Goal: Navigation & Orientation: Find specific page/section

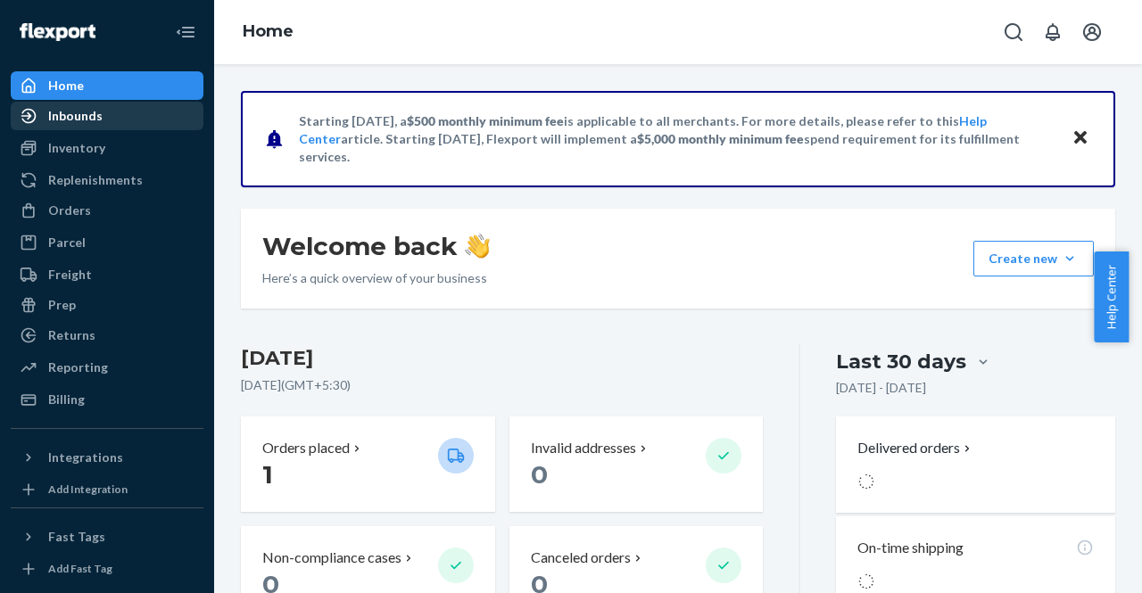
click at [68, 108] on div "Inbounds" at bounding box center [75, 116] width 54 height 18
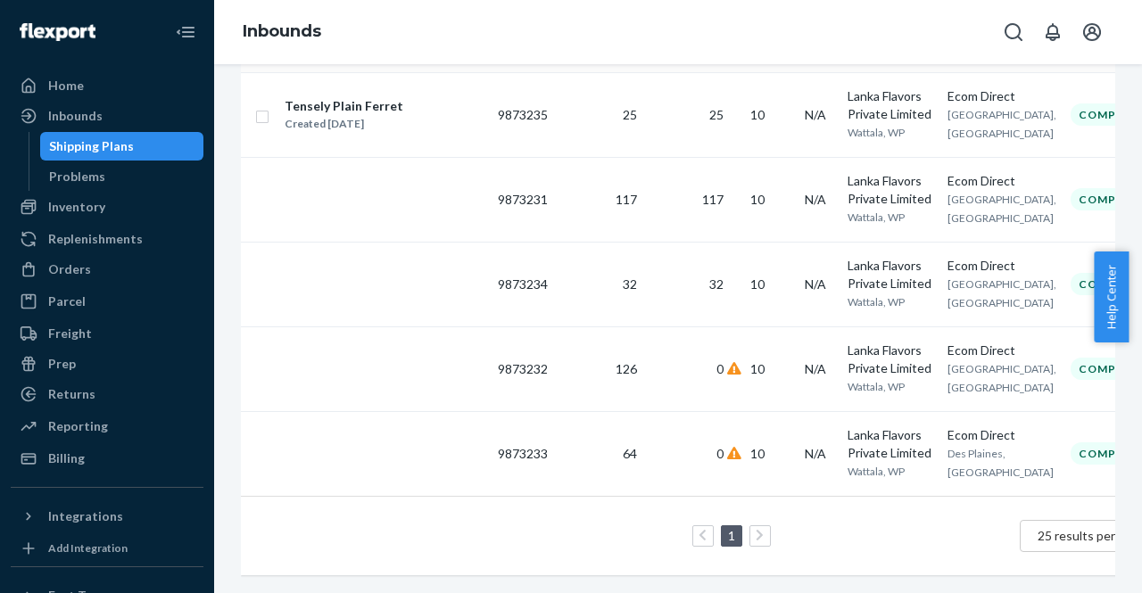
scroll to position [420, 0]
click at [90, 213] on div "Inventory" at bounding box center [76, 207] width 57 height 18
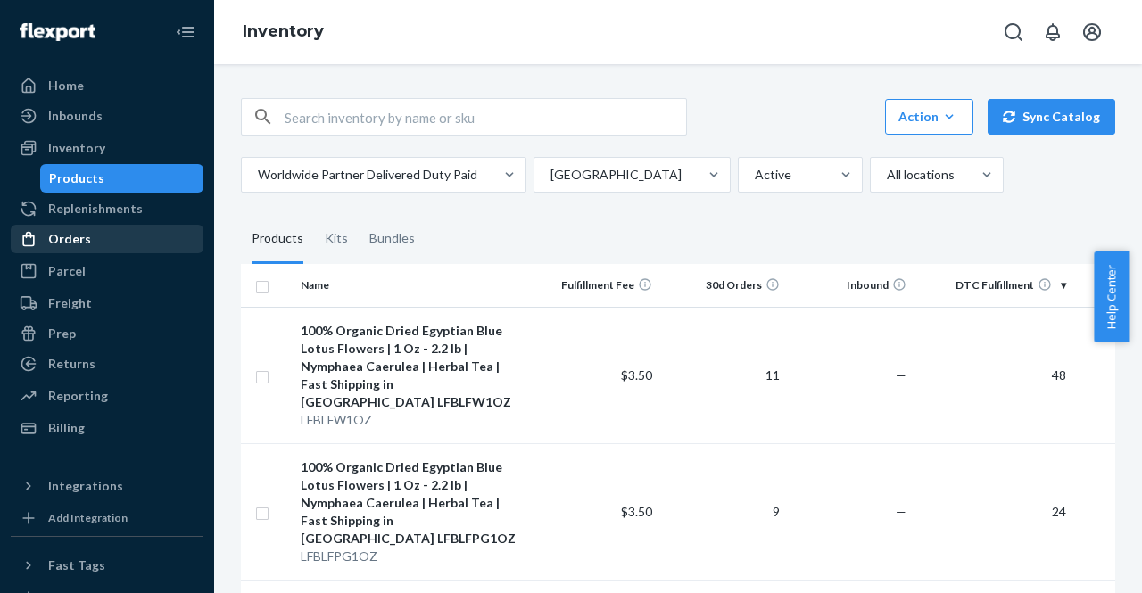
click at [119, 229] on div "Orders" at bounding box center [106, 239] width 189 height 25
